Goal: Use online tool/utility: Utilize a website feature to perform a specific function

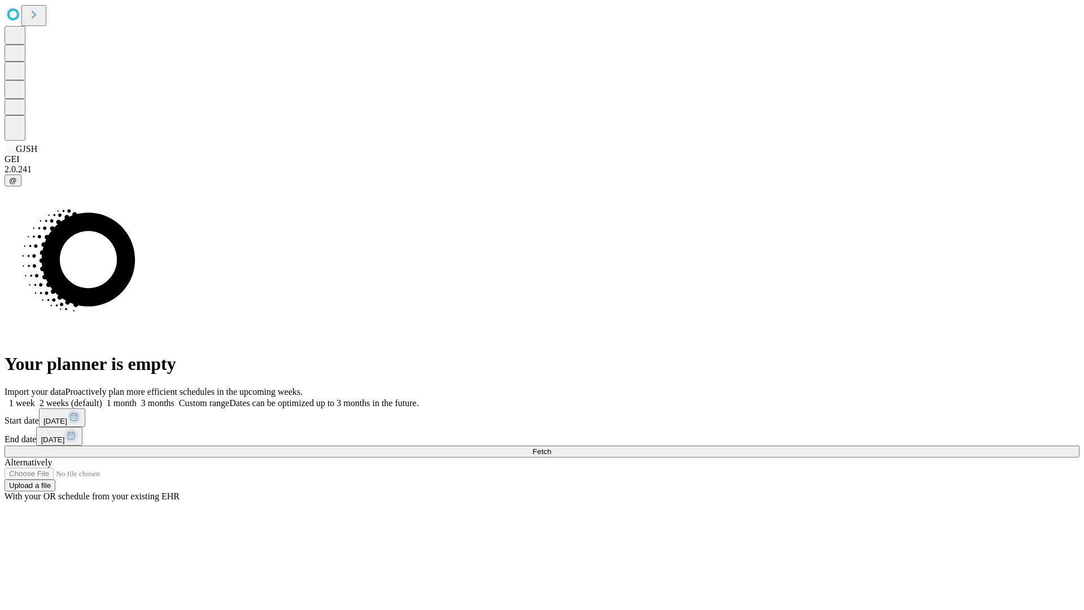
click at [551, 447] on span "Fetch" at bounding box center [542, 451] width 19 height 8
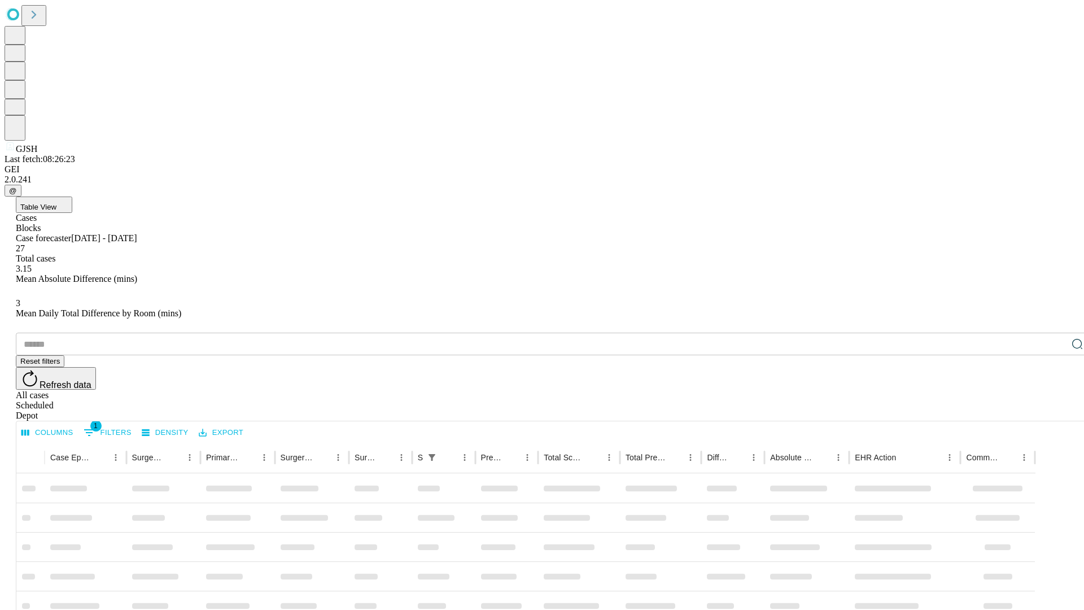
click at [56, 203] on span "Table View" at bounding box center [38, 207] width 36 height 8
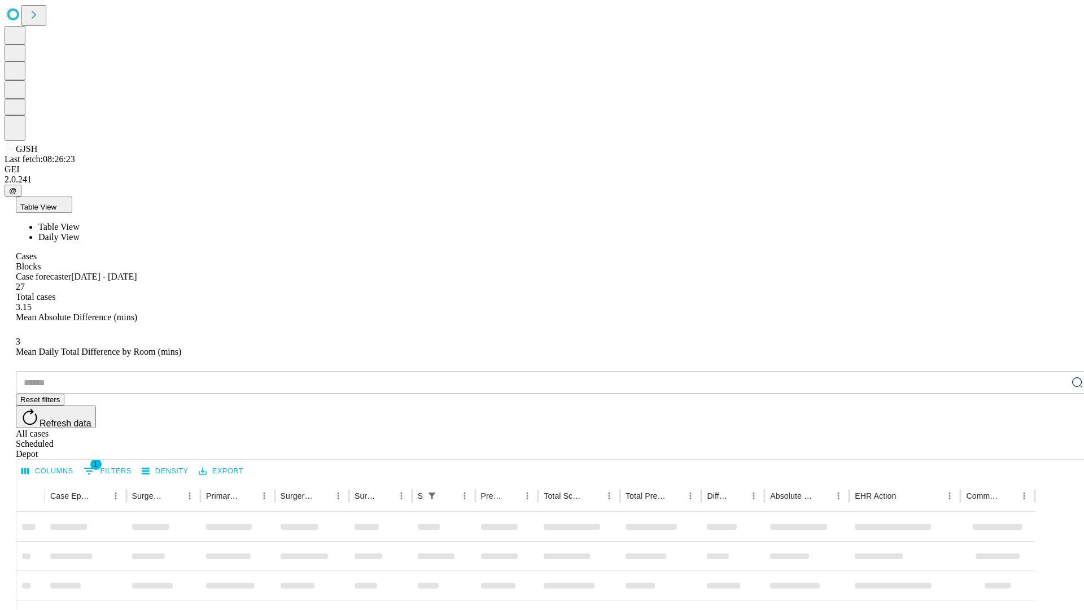
click at [80, 232] on span "Daily View" at bounding box center [58, 237] width 41 height 10
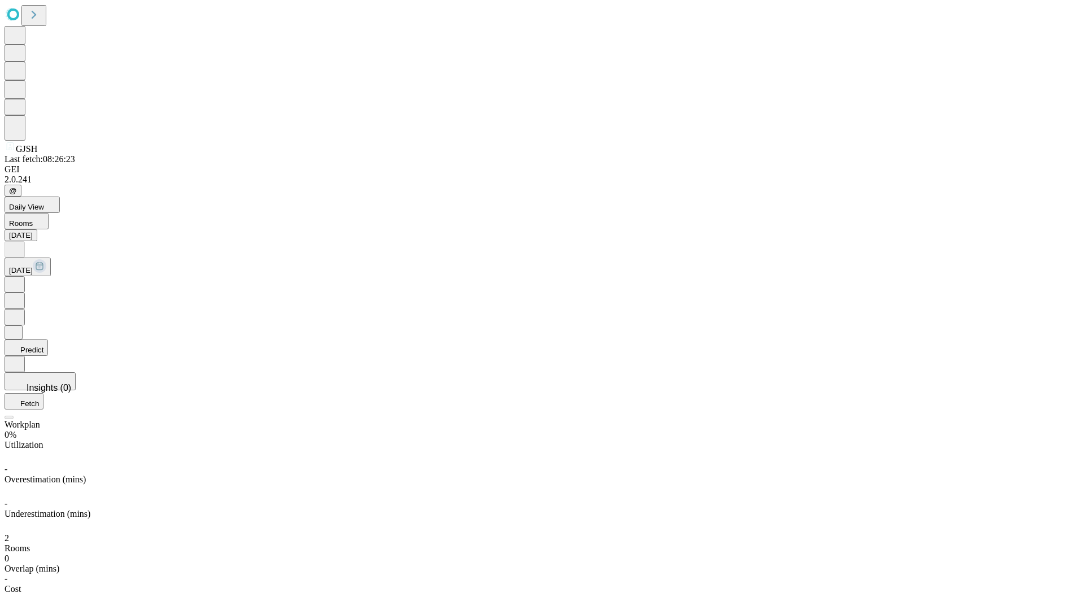
click at [48, 339] on button "Predict" at bounding box center [26, 347] width 43 height 16
